Goal: Task Accomplishment & Management: Use online tool/utility

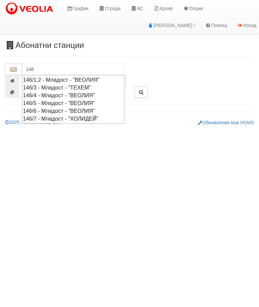
click at [73, 99] on div "146/5 - Младост - "ВЕОЛИЯ"" at bounding box center [73, 103] width 100 height 8
type input "146/5 - Младост - "ВЕОЛИЯ""
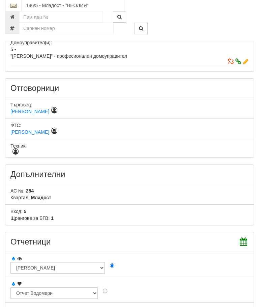
scroll to position [407, 0]
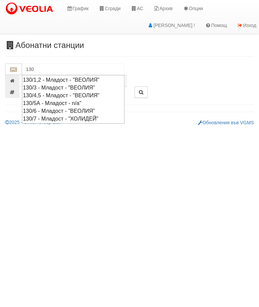
click at [100, 91] on div "130/4,5 - Младост - "ВЕОЛИЯ"" at bounding box center [73, 95] width 100 height 8
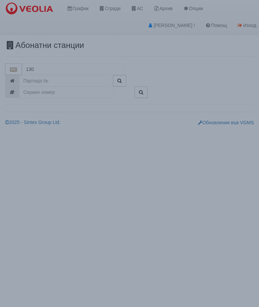
type input "130/4,5 - Младост - "ВЕОЛИЯ""
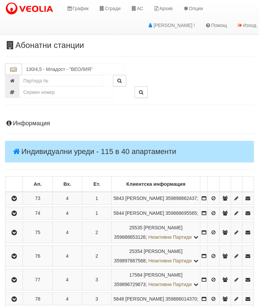
scroll to position [97, 0]
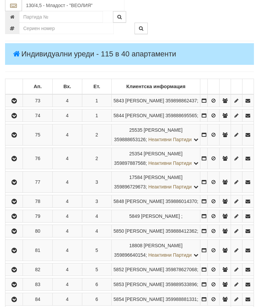
click at [17, 187] on button "button" at bounding box center [13, 182] width 15 height 10
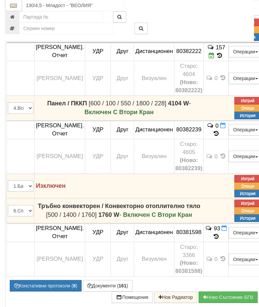
scroll to position [482, 0]
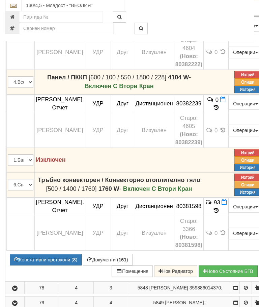
click at [114, 265] on button "Документи ( 161 )" at bounding box center [108, 259] width 50 height 11
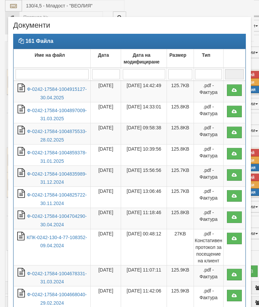
select select "10"
select select "1"
click at [67, 89] on link "Ф-0242-17584-1004915127-30.04.2025" at bounding box center [57, 93] width 60 height 14
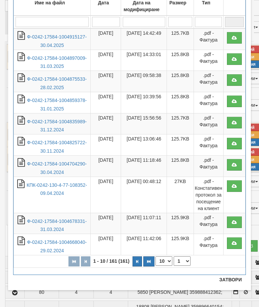
scroll to position [52, 0]
click at [232, 278] on button "Затвори" at bounding box center [230, 279] width 31 height 11
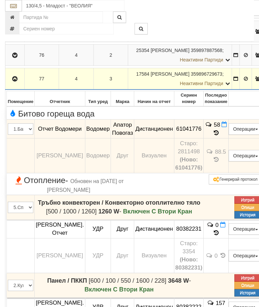
scroll to position [203, 0]
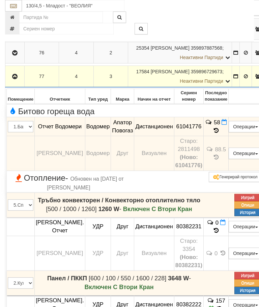
click at [16, 79] on icon "button" at bounding box center [15, 76] width 8 height 5
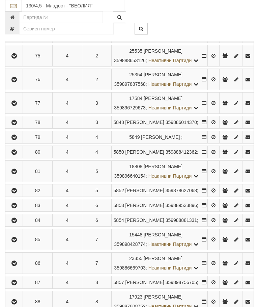
scroll to position [877, 0]
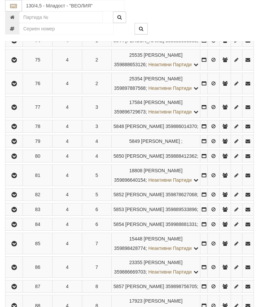
click at [16, 110] on icon "button" at bounding box center [14, 107] width 8 height 5
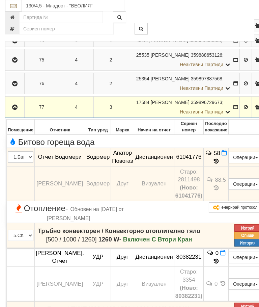
click at [227, 156] on span at bounding box center [224, 152] width 5 height 6
click at [229, 164] on td "58" at bounding box center [216, 156] width 25 height 19
click at [227, 156] on span at bounding box center [224, 152] width 5 height 6
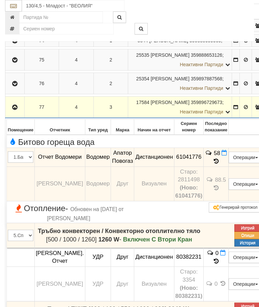
click at [227, 155] on icon at bounding box center [224, 153] width 5 height 6
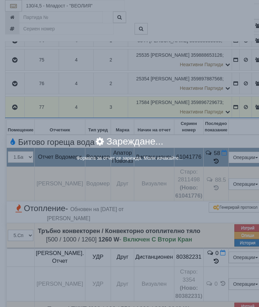
select select "8ac75930-9bfd-e511-80be-8d5a1dced85a"
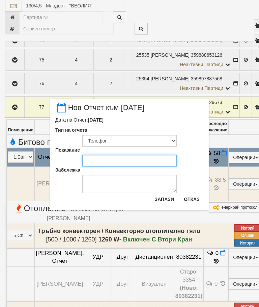
click at [100, 156] on input "Показание" at bounding box center [129, 160] width 94 height 11
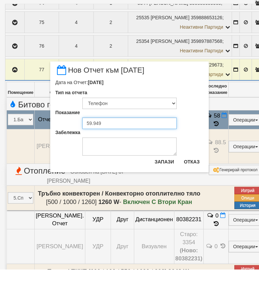
type input "59.949"
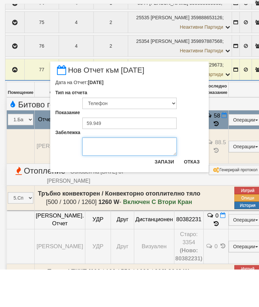
click at [101, 175] on textarea "Забележка" at bounding box center [129, 184] width 94 height 18
type textarea "07.10.2025"
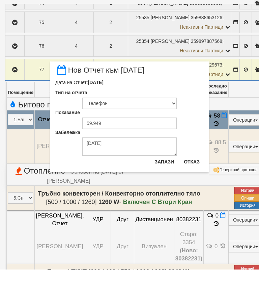
click at [168, 194] on button "Запази" at bounding box center [164, 199] width 28 height 11
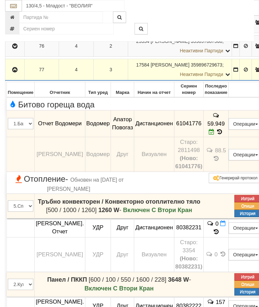
click at [16, 72] on icon "button" at bounding box center [15, 69] width 8 height 5
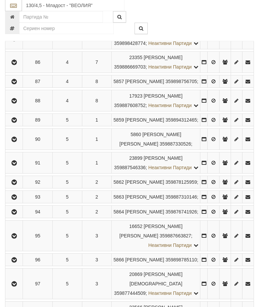
scroll to position [1046, 0]
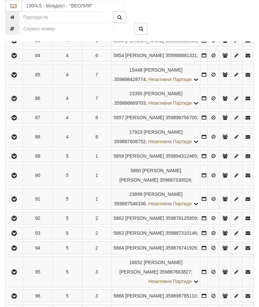
click at [17, 77] on icon "button" at bounding box center [14, 74] width 8 height 5
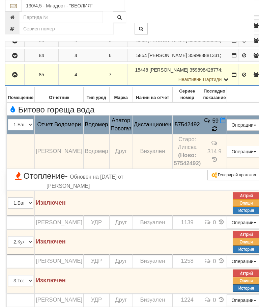
click at [227, 134] on td "59" at bounding box center [214, 124] width 25 height 19
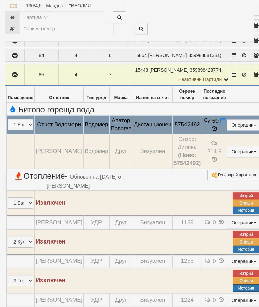
select select "10"
select select "1"
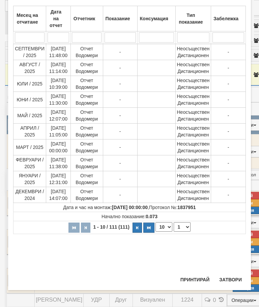
click at [231, 275] on button "Затвори" at bounding box center [230, 279] width 31 height 11
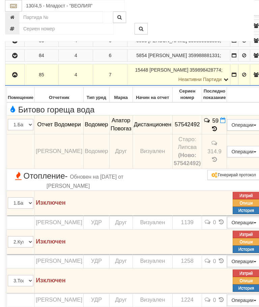
click at [16, 77] on icon "button" at bounding box center [15, 74] width 8 height 5
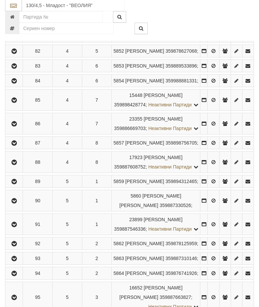
scroll to position [1021, 0]
